Goal: Navigation & Orientation: Find specific page/section

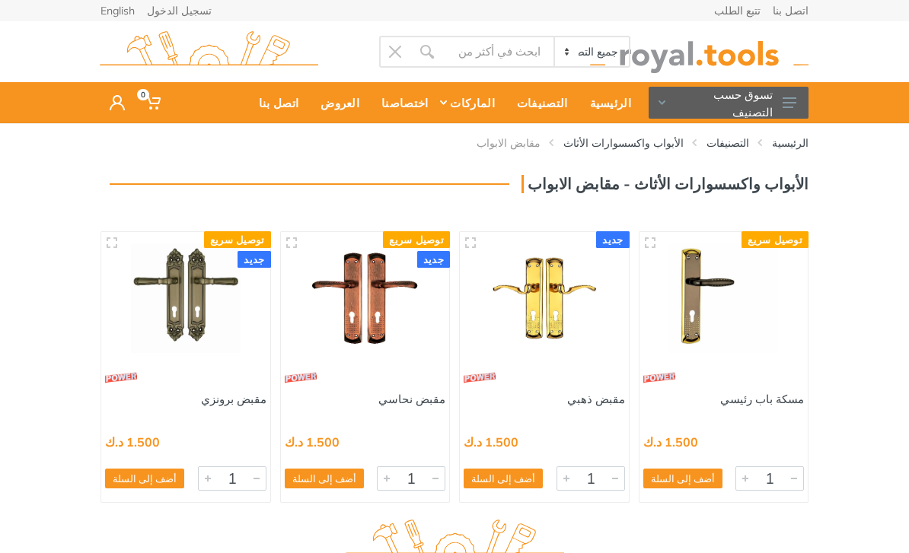
click at [661, 104] on use at bounding box center [661, 102] width 7 height 5
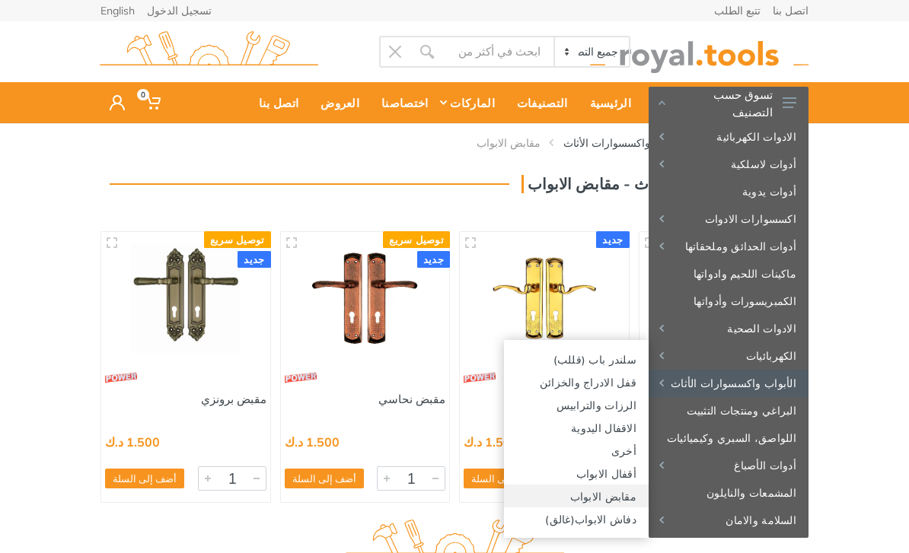
click at [629, 496] on link "مقابض الابواب" at bounding box center [576, 496] width 145 height 23
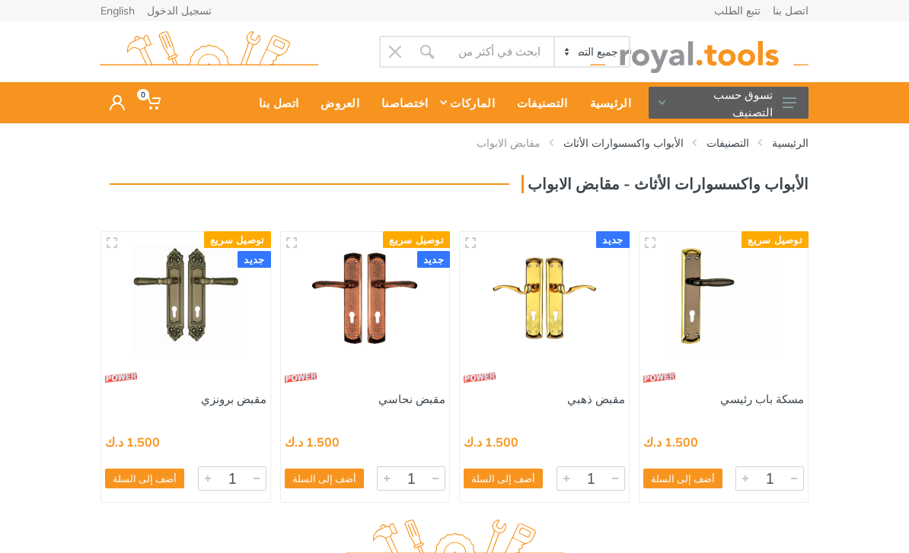
click at [789, 102] on use at bounding box center [789, 102] width 14 height 11
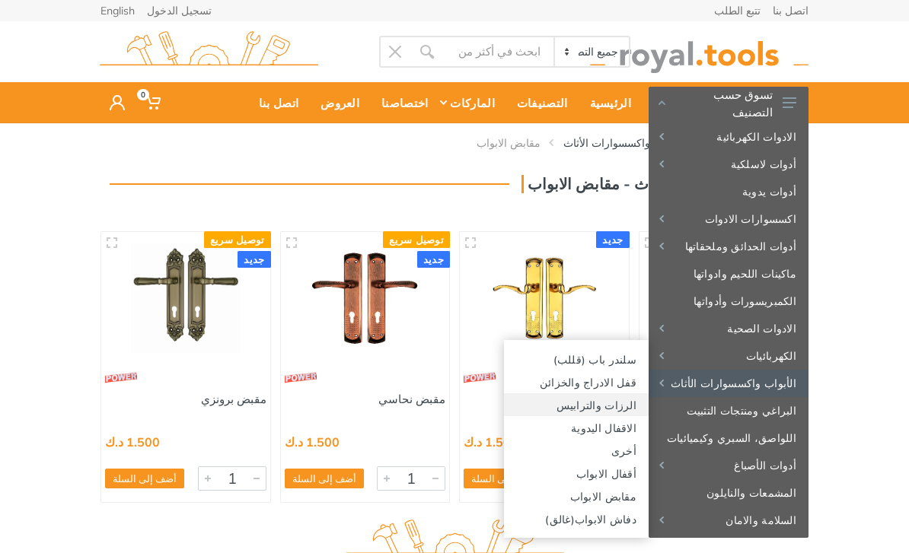
click at [626, 406] on link "الرزات والترابيس" at bounding box center [576, 405] width 145 height 23
